Goal: Find specific page/section: Find specific page/section

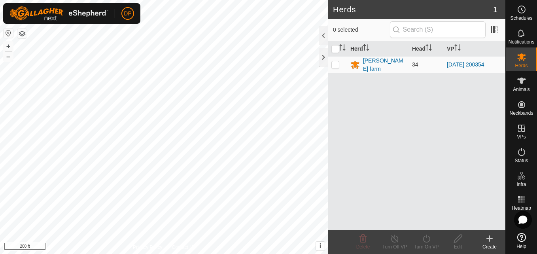
click at [235, 254] on html "DP Schedules Notifications Herds Animals Neckbands VPs Status Infra Heatmap Hel…" at bounding box center [268, 127] width 537 height 254
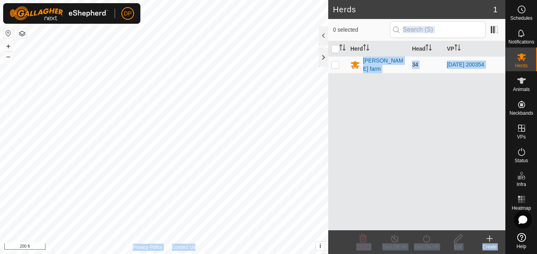
click at [201, 108] on div "Herds 1 0 selected Herd Head VP payne farm 34 2025-08-10 200354 Delete Turn Off…" at bounding box center [253, 127] width 506 height 254
click at [376, 129] on div "Herd Head VP payne farm 34 2025-08-10 200354" at bounding box center [416, 135] width 177 height 189
